Goal: Task Accomplishment & Management: Manage account settings

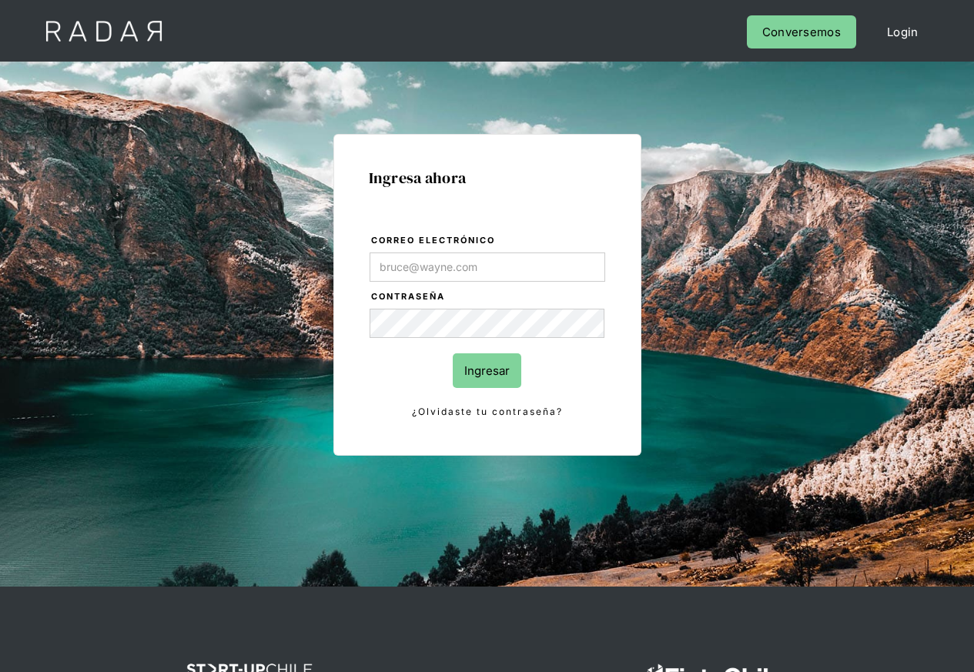
click at [454, 269] on input "Correo electrónico" at bounding box center [486, 266] width 235 height 29
type input "[PERSON_NAME][EMAIL_ADDRESS][PERSON_NAME][DOMAIN_NAME]"
click at [483, 369] on input "Ingresar" at bounding box center [487, 370] width 68 height 35
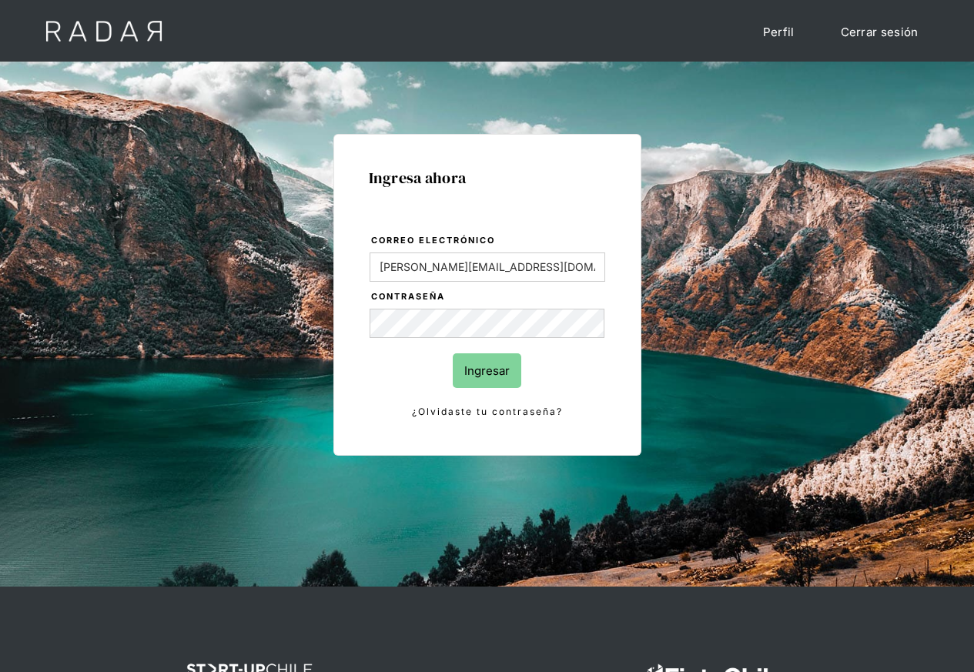
click at [487, 370] on input "Ingresar" at bounding box center [487, 370] width 68 height 35
click at [473, 370] on input "Ingresar" at bounding box center [487, 370] width 68 height 35
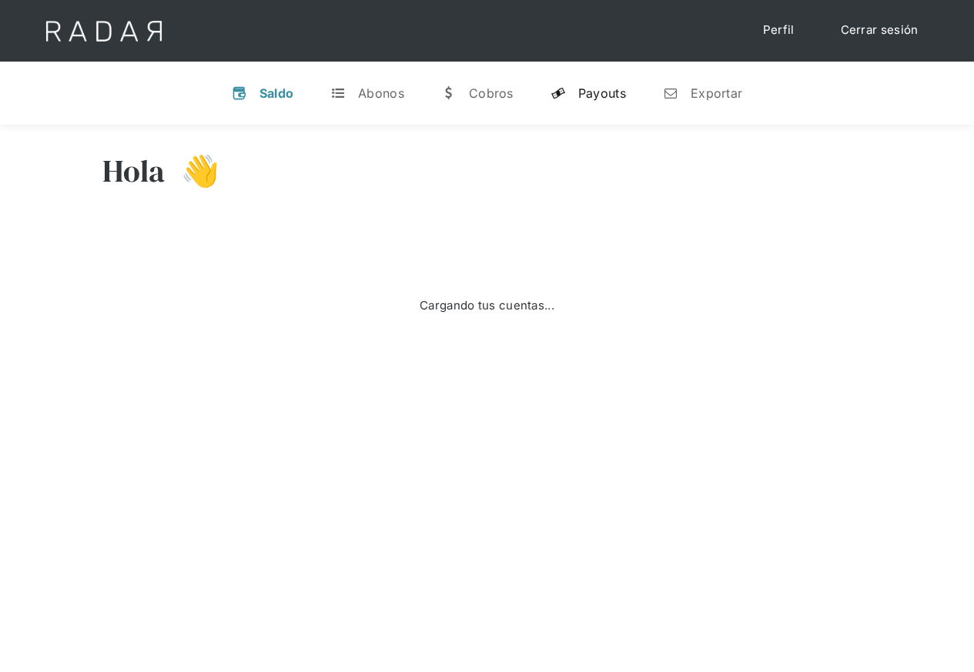
click at [586, 92] on div "Payouts" at bounding box center [602, 92] width 48 height 15
